Goal: Navigation & Orientation: Find specific page/section

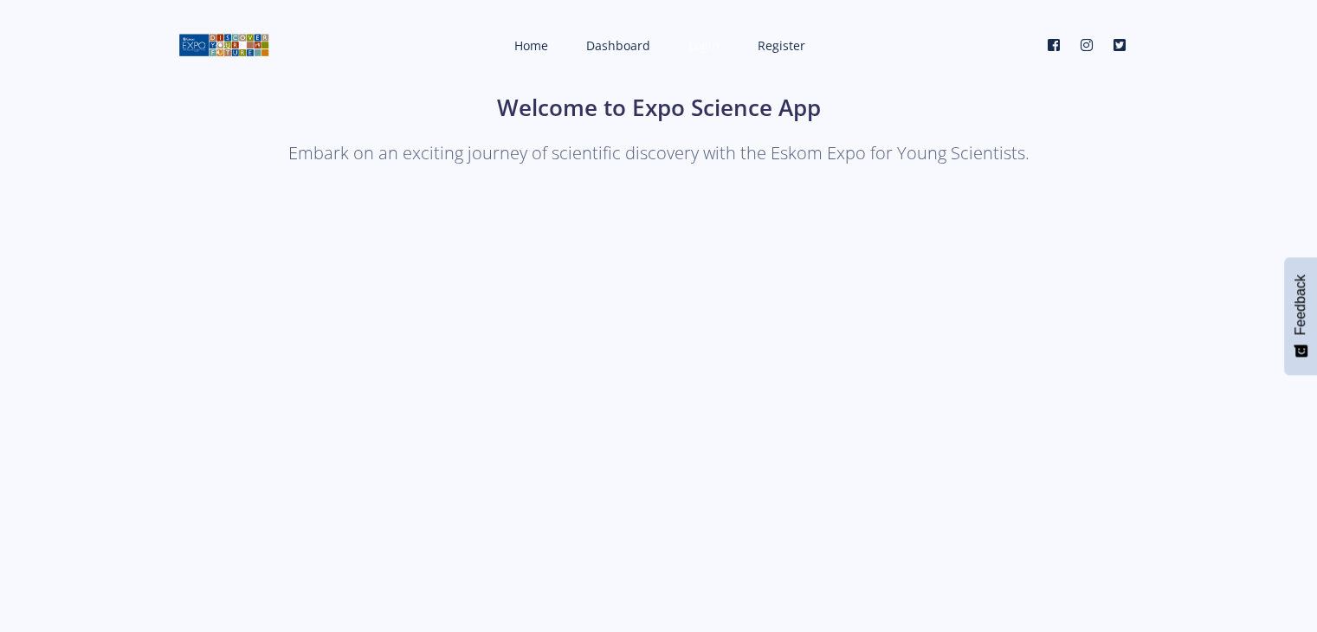
click at [709, 56] on link "Login" at bounding box center [702, 46] width 62 height 46
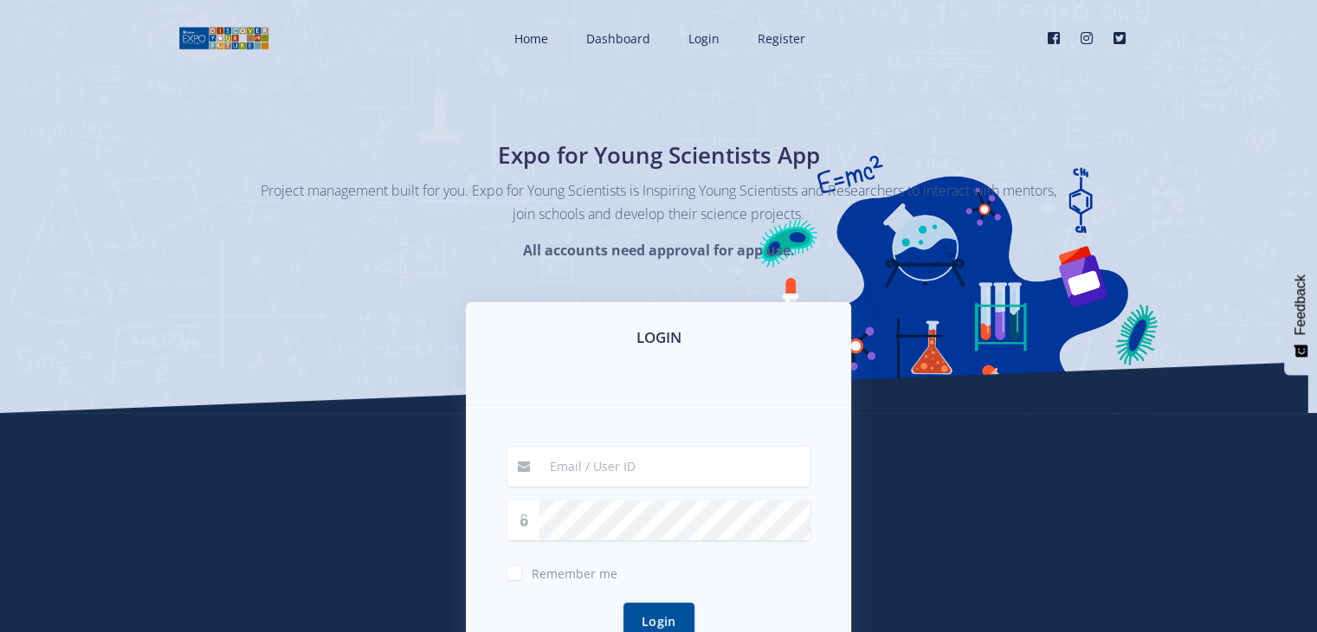
click at [641, 442] on div "Remember me Login" at bounding box center [658, 553] width 385 height 297
click at [620, 458] on input at bounding box center [675, 467] width 270 height 40
type input "mabailuvhani@gmail.com"
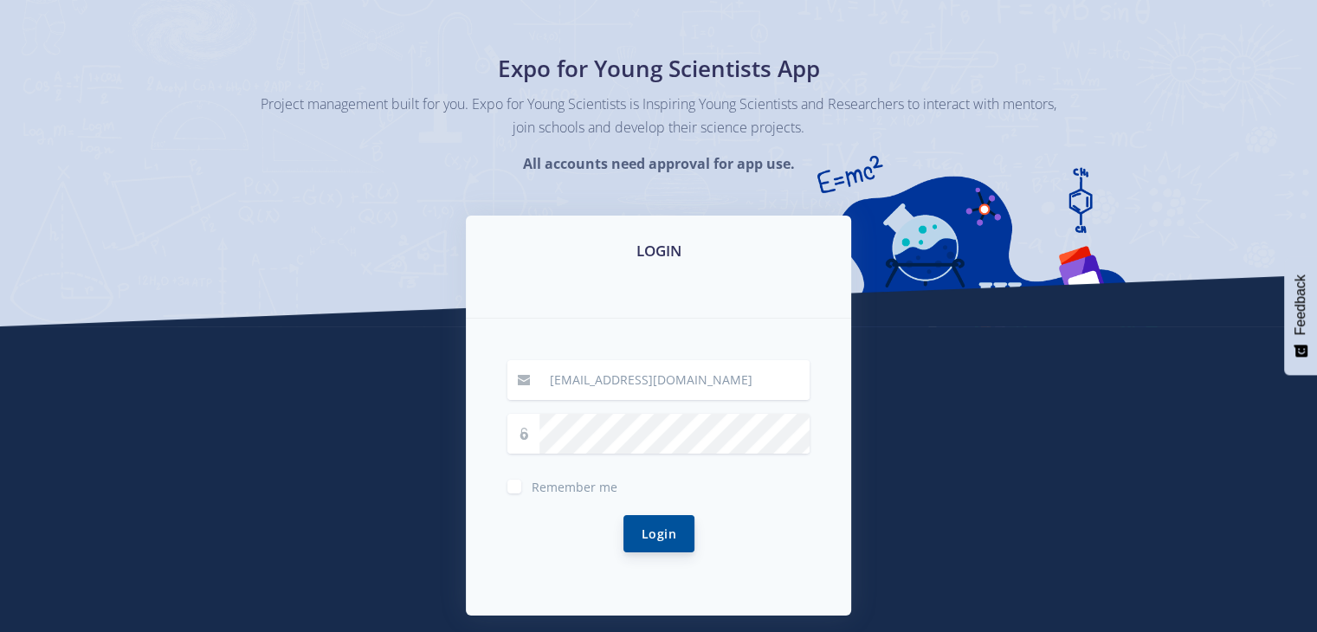
click at [672, 547] on button "Login" at bounding box center [659, 533] width 71 height 37
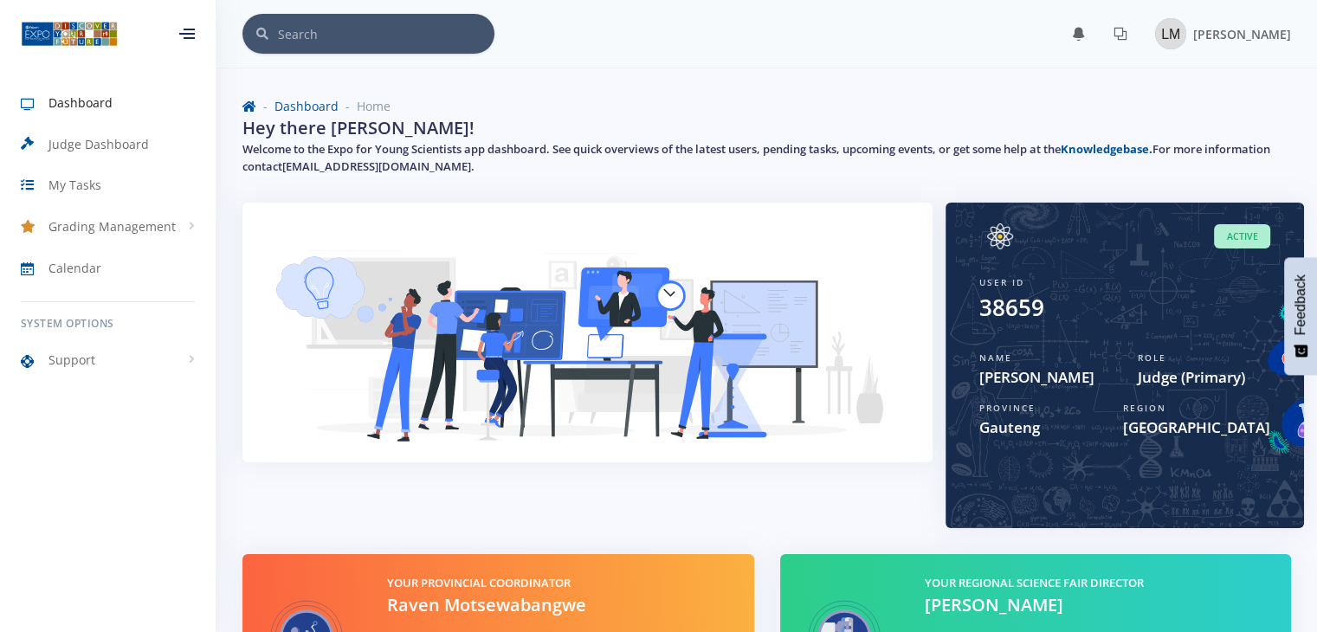
scroll to position [163, 0]
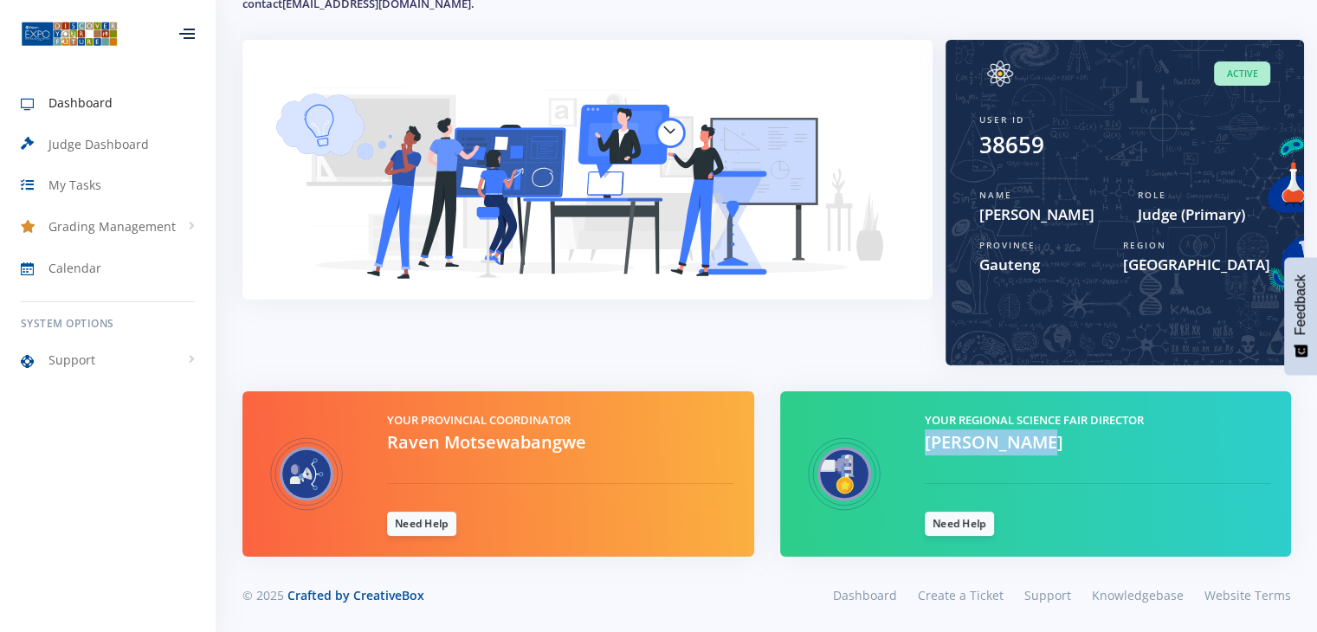
drag, startPoint x: 915, startPoint y: 437, endPoint x: 1036, endPoint y: 444, distance: 121.5
click at [1036, 444] on div "Your Regional Science Fair Director [PERSON_NAME] Need Help" at bounding box center [1098, 474] width 372 height 124
copy span "[PERSON_NAME]"
click at [718, 244] on img at bounding box center [587, 184] width 649 height 246
click at [408, 531] on link "Need Help" at bounding box center [421, 523] width 69 height 24
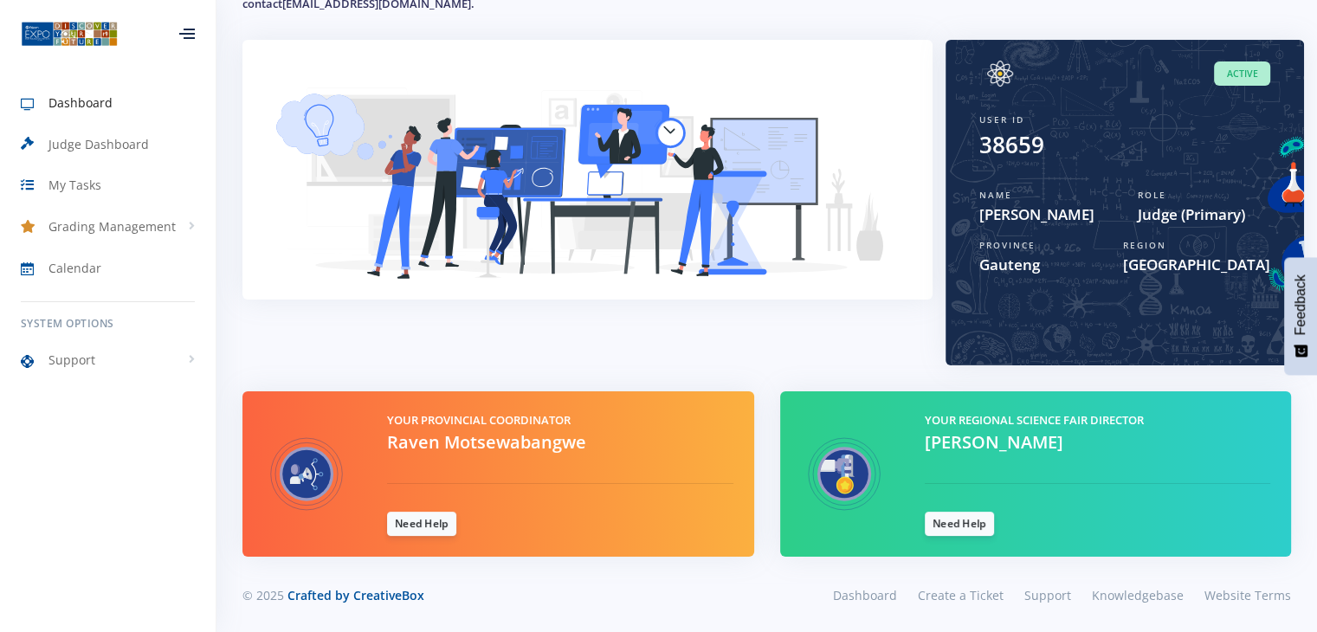
scroll to position [13, 13]
click at [418, 527] on link "Need Help" at bounding box center [421, 523] width 69 height 24
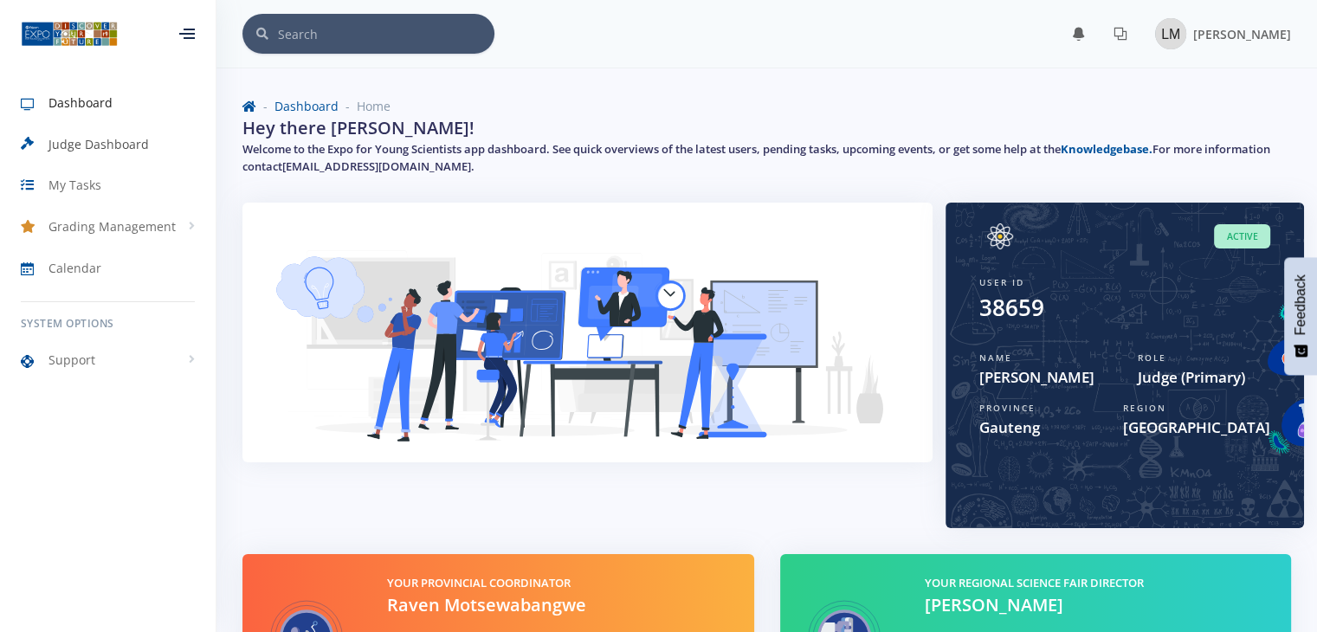
click at [119, 142] on span "Judge Dashboard" at bounding box center [99, 144] width 100 height 18
